Goal: Check status: Check status

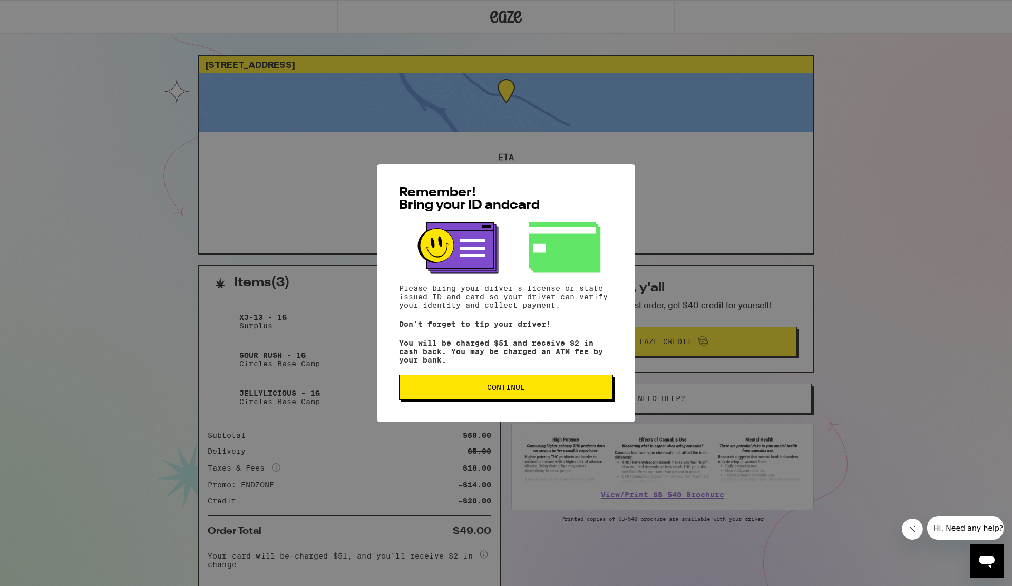
click at [433, 391] on span "Continue" at bounding box center [506, 387] width 196 height 7
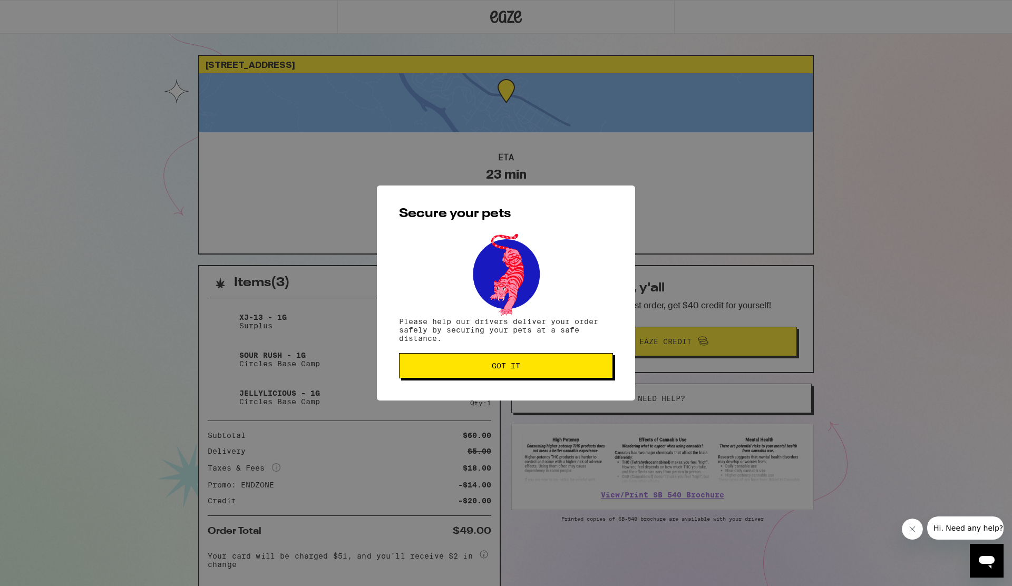
click at [433, 393] on div "Secure your pets Please help our drivers deliver your order safely by securing …" at bounding box center [506, 293] width 258 height 215
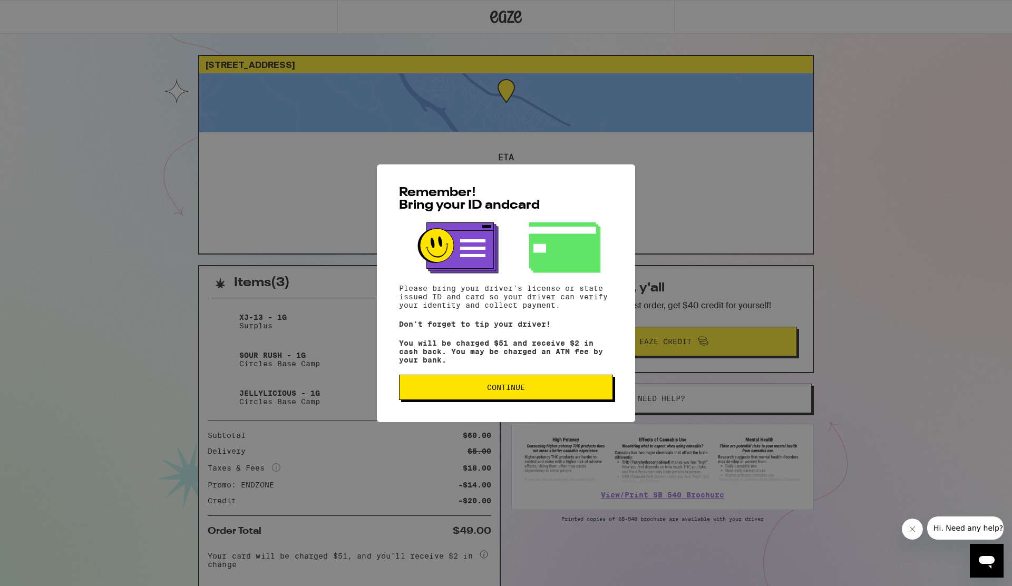
click at [575, 386] on button "Continue" at bounding box center [506, 387] width 214 height 25
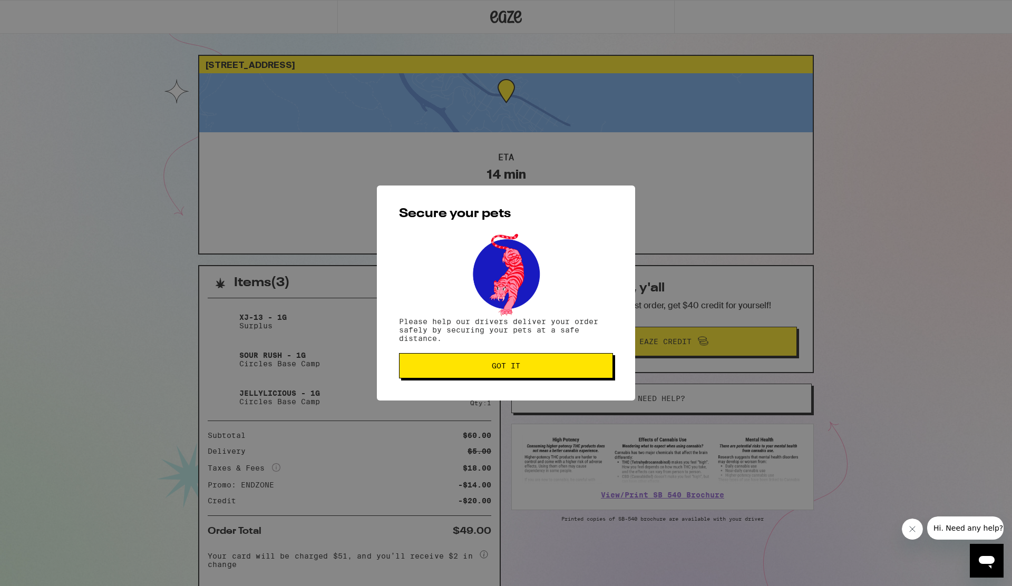
click at [575, 386] on div "Secure your pets Please help our drivers deliver your order safely by securing …" at bounding box center [506, 293] width 258 height 215
click at [574, 383] on div "Secure your pets Please help our drivers deliver your order safely by securing …" at bounding box center [506, 293] width 258 height 215
click at [572, 379] on button "Got it" at bounding box center [506, 365] width 214 height 25
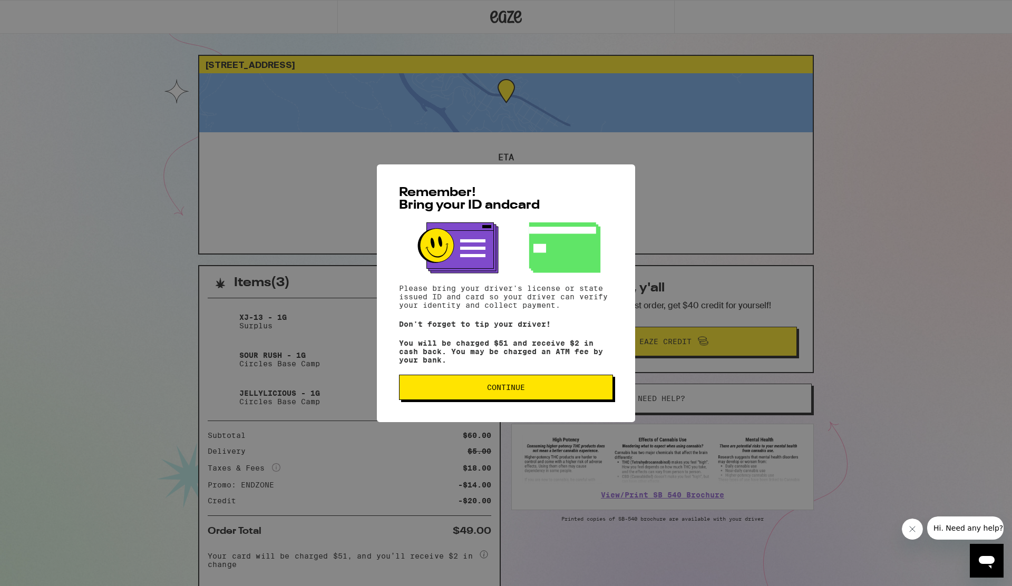
click at [519, 400] on button "Continue" at bounding box center [506, 387] width 214 height 25
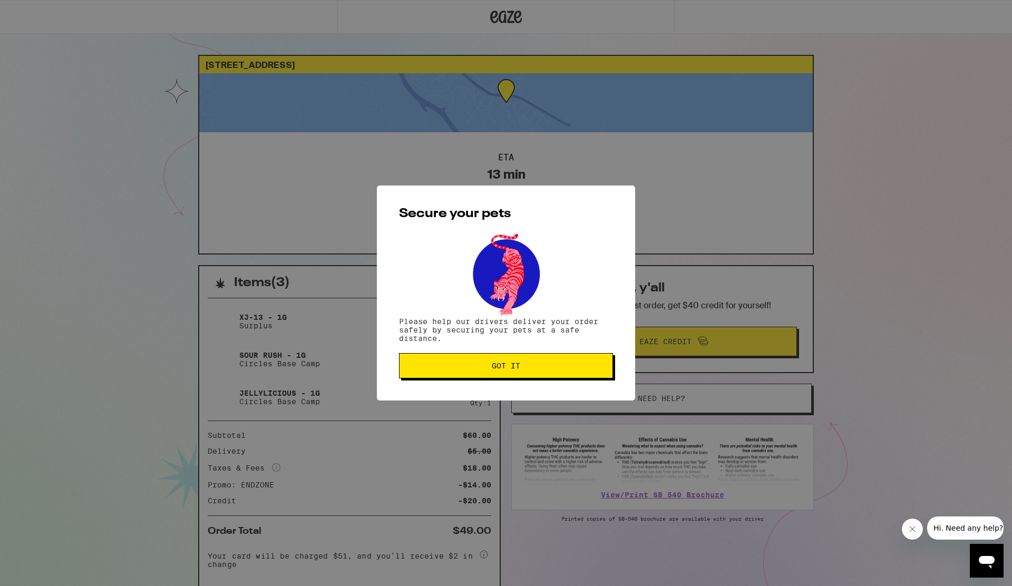
click at [508, 385] on div "Secure your pets Please help our drivers deliver your order safely by securing …" at bounding box center [506, 293] width 258 height 215
click at [500, 370] on span "Got it" at bounding box center [506, 365] width 28 height 7
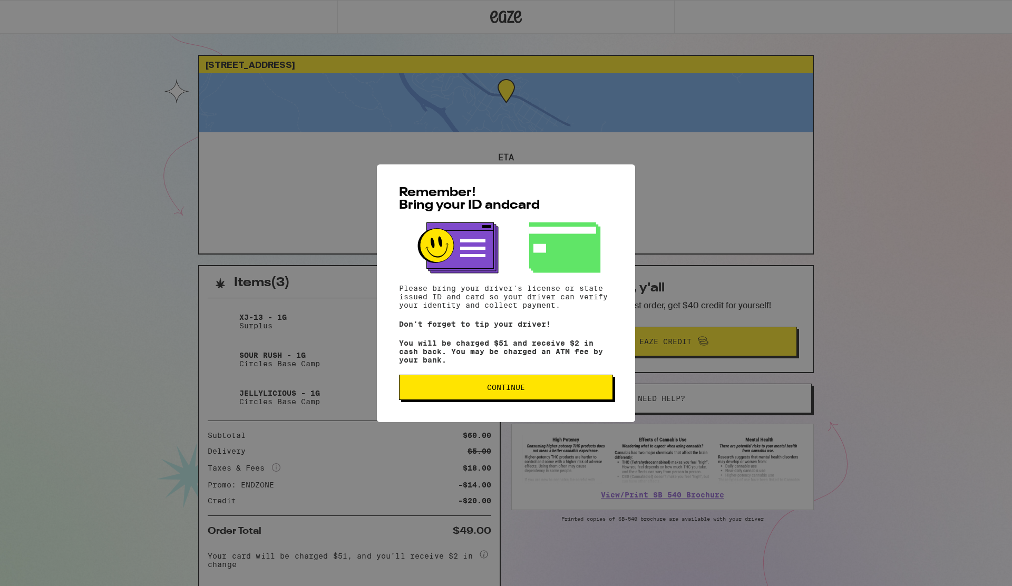
click at [508, 391] on span "Continue" at bounding box center [506, 387] width 38 height 7
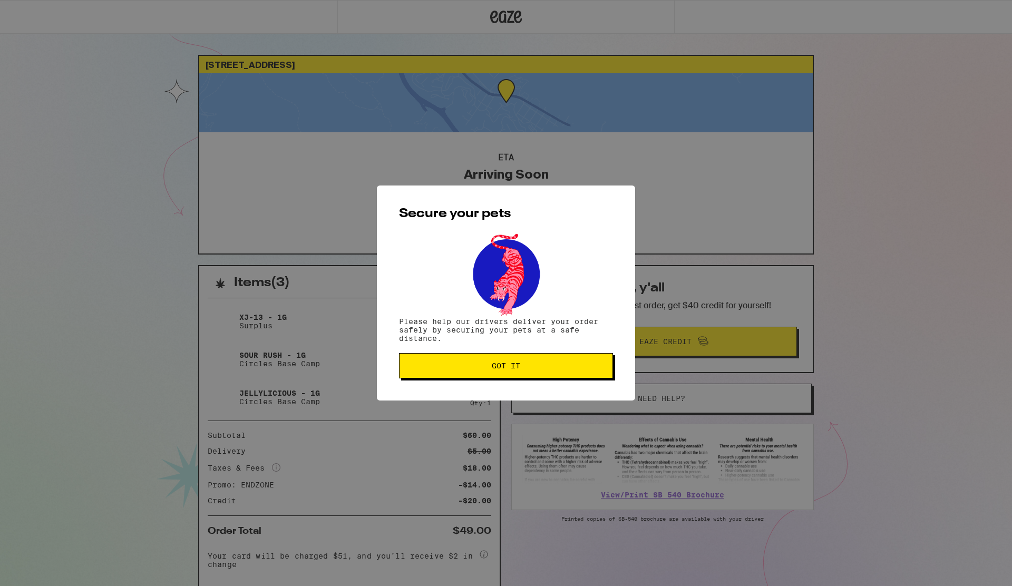
click at [531, 372] on button "Got it" at bounding box center [506, 365] width 214 height 25
